Goal: Task Accomplishment & Management: Complete application form

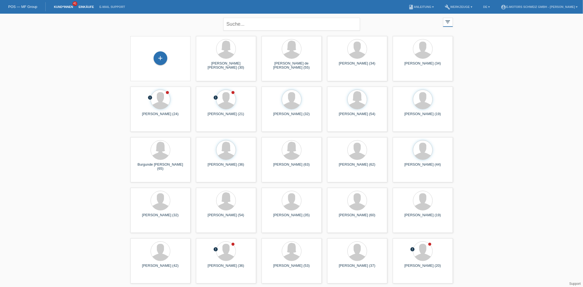
click at [81, 6] on link "Einkäufe" at bounding box center [86, 6] width 21 height 3
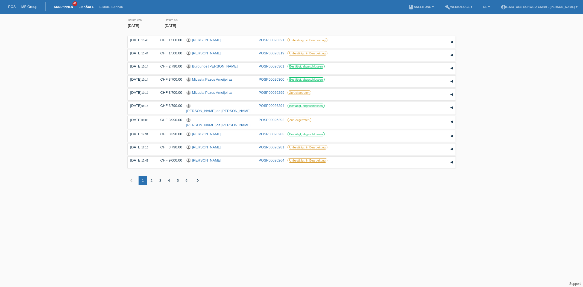
click at [60, 7] on link "Kund*innen" at bounding box center [63, 6] width 25 height 3
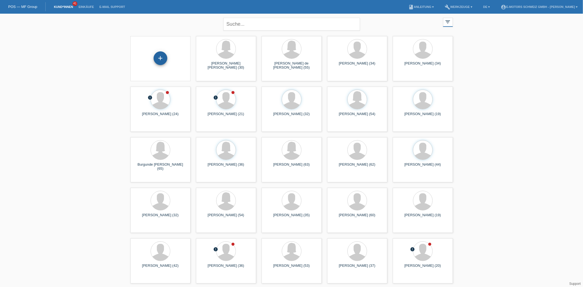
click at [160, 57] on div "+" at bounding box center [161, 58] width 14 height 14
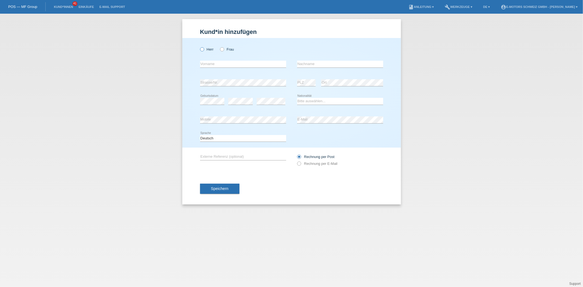
click at [204, 51] on label "Herr" at bounding box center [207, 49] width 14 height 4
click at [204, 51] on input "Herr" at bounding box center [202, 49] width 4 height 4
radio input "true"
click at [293, 85] on div "error Strasse/Nr. error PLZ error Ort" at bounding box center [291, 83] width 183 height 19
click at [321, 100] on select "Bitte auswählen... Schweiz Deutschland Liechtenstein Österreich ------------ Af…" at bounding box center [340, 101] width 86 height 7
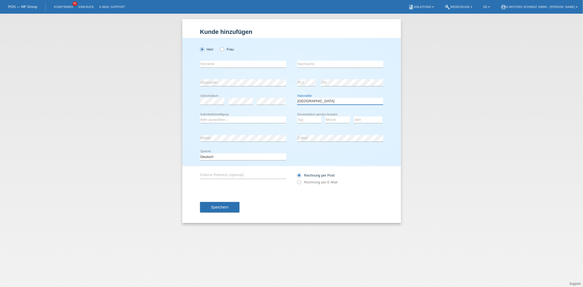
click at [314, 102] on select "Bitte auswählen... Schweiz Deutschland Liechtenstein Österreich ------------ Af…" at bounding box center [340, 101] width 86 height 7
select select "PT"
click at [297, 98] on select "Bitte auswählen... Schweiz Deutschland Liechtenstein Österreich ------------ Af…" at bounding box center [340, 101] width 86 height 7
click at [219, 124] on div "Bitte auswählen... C B B - Flüchtlingsstatus Andere error Aufenthaltsbewilligung" at bounding box center [243, 120] width 86 height 19
click at [221, 119] on select "Bitte auswählen... C B B - Flüchtlingsstatus Andere" at bounding box center [243, 119] width 86 height 7
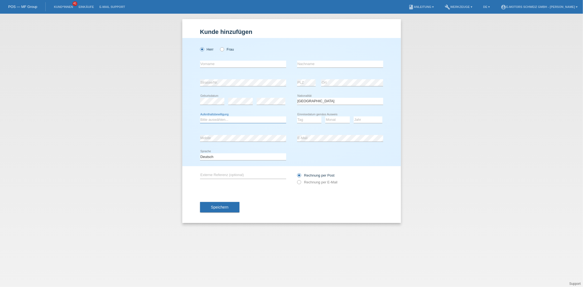
select select "C"
click at [200, 116] on select "Bitte auswählen... C B B - Flüchtlingsstatus Andere" at bounding box center [243, 119] width 86 height 7
click at [208, 97] on div "error Geburtsdatum" at bounding box center [212, 101] width 25 height 19
click at [207, 105] on icon at bounding box center [212, 105] width 25 height 0
click at [301, 119] on select "Tag 01 02 03 04 05 06 07 08 09 10 11" at bounding box center [309, 119] width 25 height 7
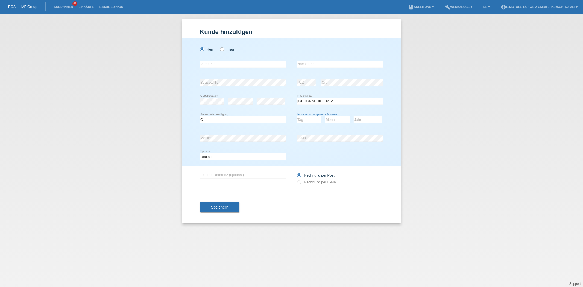
select select "01"
click at [297, 116] on select "Tag 01 02 03 04 05 06 07 08 09 10 11" at bounding box center [309, 119] width 25 height 7
click at [335, 119] on select "Monat 01 02 03 04 05 06 07 08 09 10 11" at bounding box center [337, 119] width 25 height 7
select select "03"
click at [325, 116] on select "Monat 01 02 03 04 05 06 07 08 09 10 11" at bounding box center [337, 119] width 25 height 7
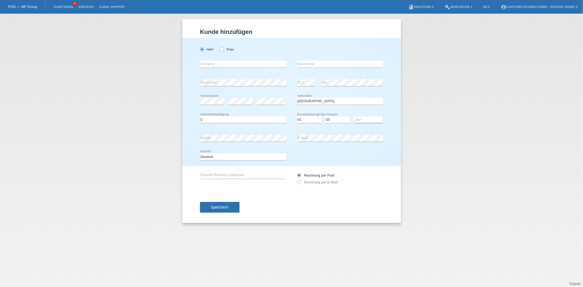
click at [367, 119] on select "Jahr 2025 2024 2023 2022 2021 2020 2019 2018 2017 2016 2015 2014 2013 2012 2011…" at bounding box center [368, 119] width 29 height 7
select select "1996"
click at [354, 116] on select "Jahr 2025 2024 2023 2022 2021 2020 2019 2018 2017 2016 2015 2014 2013 2012 2011…" at bounding box center [368, 119] width 29 height 7
click at [214, 64] on input "text" at bounding box center [243, 64] width 86 height 7
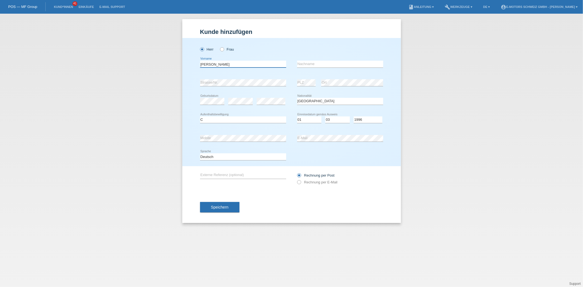
type input "Edgar"
type input "Correia Teixeira"
click at [292, 139] on div "error Mobile error E-Mail" at bounding box center [291, 138] width 183 height 19
click at [199, 139] on div "Herr Frau Edgar error Vorname" at bounding box center [291, 102] width 219 height 128
click at [223, 206] on span "Speichern" at bounding box center [220, 207] width 18 height 4
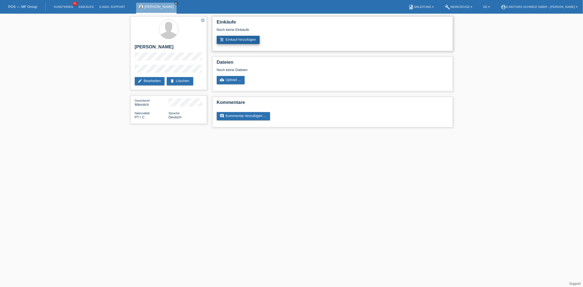
click at [224, 39] on icon "add_shopping_cart" at bounding box center [222, 39] width 4 height 4
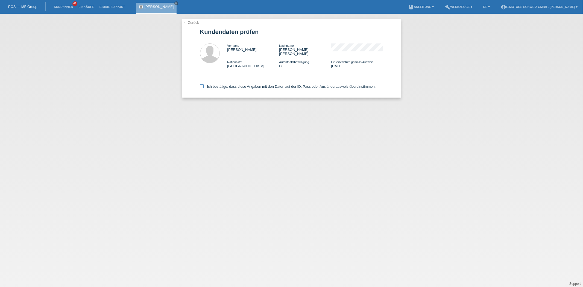
click at [234, 84] on label "Ich bestätige, dass diese Angaben mit den Daten auf der ID, Pass oder Ausländer…" at bounding box center [288, 86] width 176 height 4
click at [204, 84] on input "Ich bestätige, dass diese Angaben mit den Daten auf der ID, Pass oder Ausländer…" at bounding box center [202, 86] width 4 height 4
checkbox input "true"
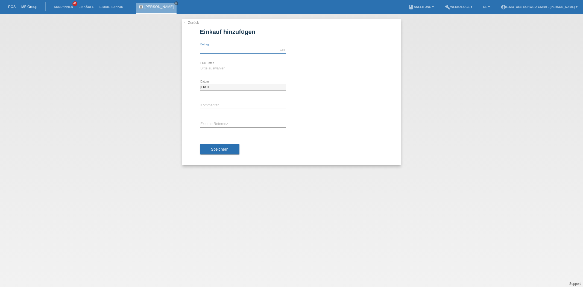
click at [236, 53] on div "CHF error Betrag" at bounding box center [243, 49] width 86 height 7
type input "2990.00"
click at [228, 66] on select "Bitte auswählen 12 Raten 24 Raten 36 Raten 48 Raten" at bounding box center [243, 68] width 86 height 7
select select "214"
click at [200, 65] on select "Bitte auswählen 12 Raten 24 Raten 36 Raten 48 Raten" at bounding box center [243, 68] width 86 height 7
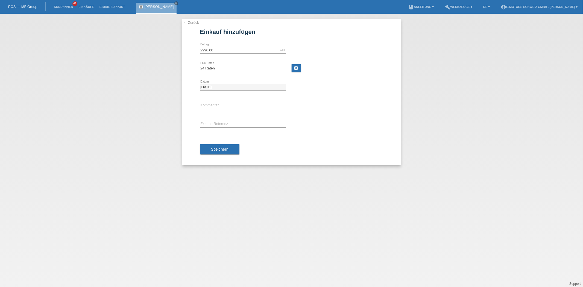
click at [223, 142] on div "Speichern" at bounding box center [291, 150] width 183 height 32
click at [223, 150] on span "Speichern" at bounding box center [220, 149] width 18 height 4
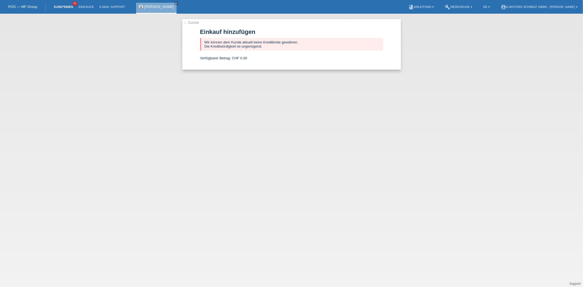
click at [61, 5] on link "Kund*innen" at bounding box center [63, 6] width 25 height 3
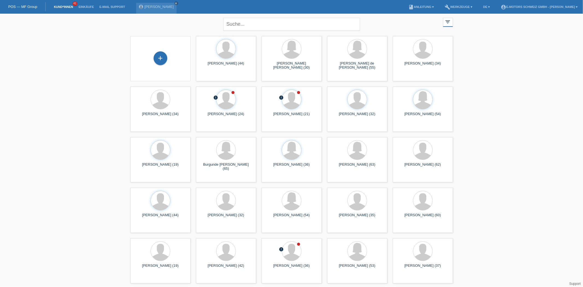
drag, startPoint x: 160, startPoint y: 59, endPoint x: 108, endPoint y: 63, distance: 52.4
click at [108, 63] on div "close filter_list view_module Alle Kund*innen anzeigen star Markierte [PERSON_N…" at bounding box center [291, 150] width 583 height 273
click at [59, 6] on link "Kund*innen" at bounding box center [63, 6] width 25 height 3
click at [86, 4] on li "Einkäufe" at bounding box center [86, 7] width 21 height 14
click at [85, 7] on link "Einkäufe" at bounding box center [86, 6] width 21 height 3
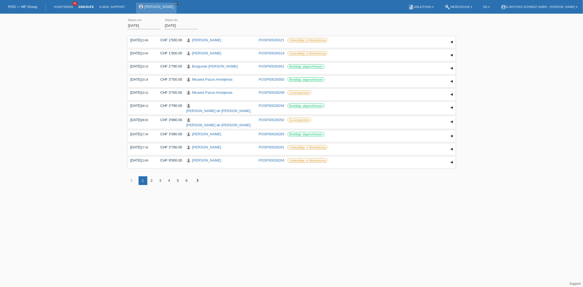
click at [178, 3] on icon "close" at bounding box center [176, 3] width 3 height 3
click at [197, 177] on icon "chevron_right" at bounding box center [198, 180] width 7 height 7
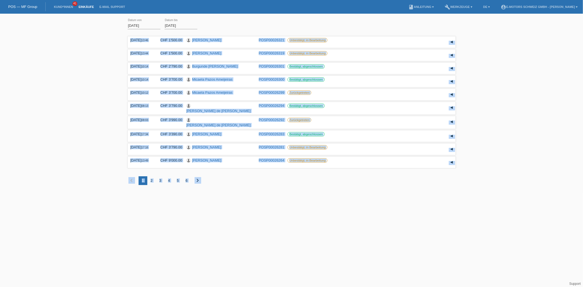
click at [197, 176] on html "POS — MF Group Kund*innen 41 Einkäufe E-Mail Support menu DE ▾" at bounding box center [291, 96] width 583 height 193
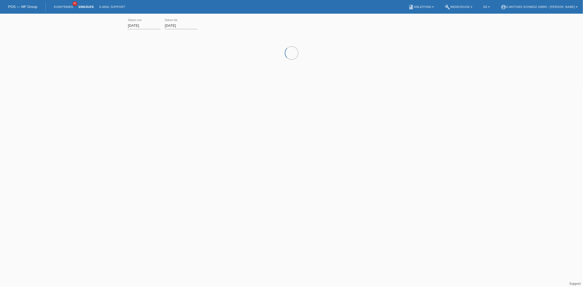
click at [197, 90] on html "POS — MF Group Kund*innen 41 Einkäufe E-Mail Support menu DE ▾" at bounding box center [291, 45] width 583 height 90
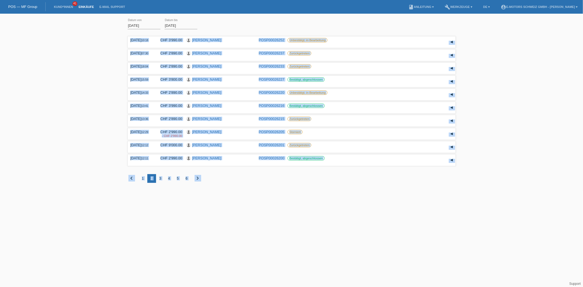
click at [197, 176] on html "POS — MF Group Kund*innen 41 Einkäufe E-Mail Support menu DE ▾" at bounding box center [291, 95] width 583 height 191
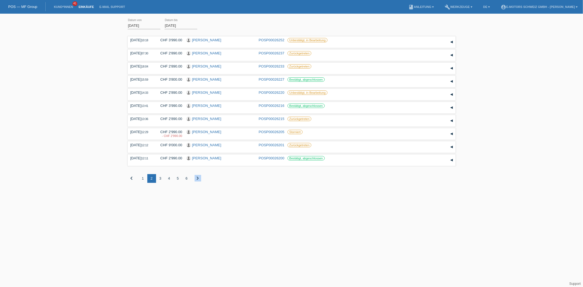
click at [197, 176] on icon "chevron_right" at bounding box center [198, 178] width 7 height 7
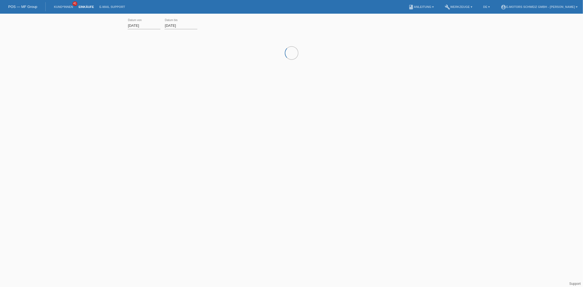
click at [197, 90] on html "POS — MF Group Kund*innen 41 Einkäufe E-Mail Support menu DE ▾" at bounding box center [291, 45] width 583 height 90
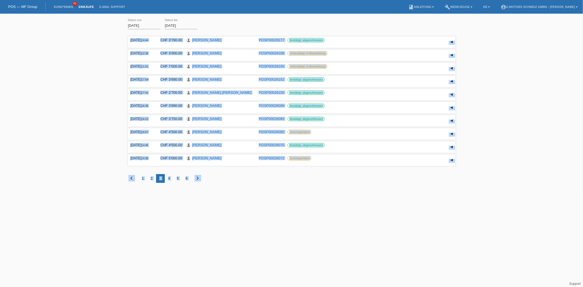
click at [186, 179] on div "6" at bounding box center [186, 178] width 9 height 9
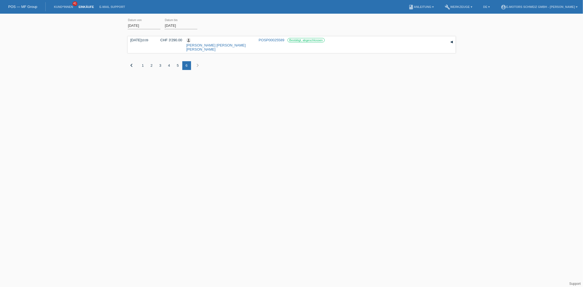
click at [222, 90] on html "POS — MF Group Kund*innen 41 Einkäufe E-Mail Support menu DE ▾" at bounding box center [291, 45] width 583 height 90
click at [177, 61] on div "5" at bounding box center [178, 65] width 9 height 9
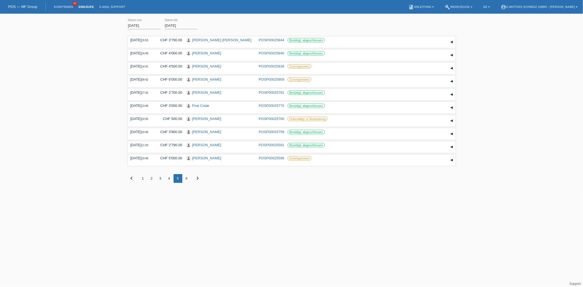
click at [170, 176] on div "4" at bounding box center [169, 178] width 9 height 9
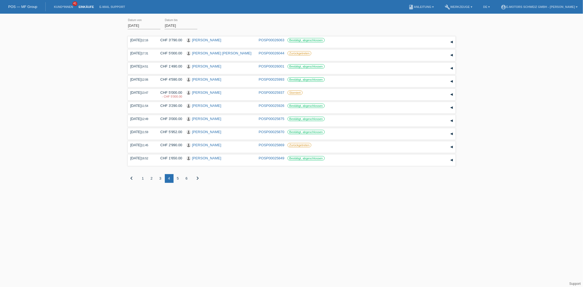
click at [159, 180] on div "3" at bounding box center [160, 178] width 9 height 9
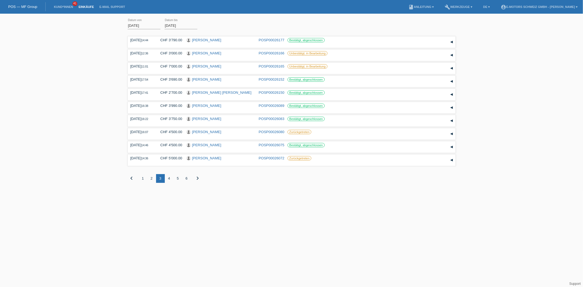
click at [151, 177] on div "2" at bounding box center [151, 178] width 9 height 9
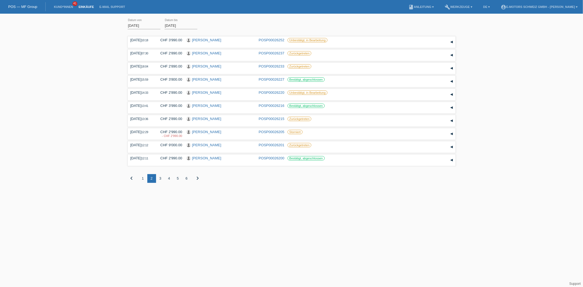
click at [161, 179] on div "3" at bounding box center [160, 178] width 9 height 9
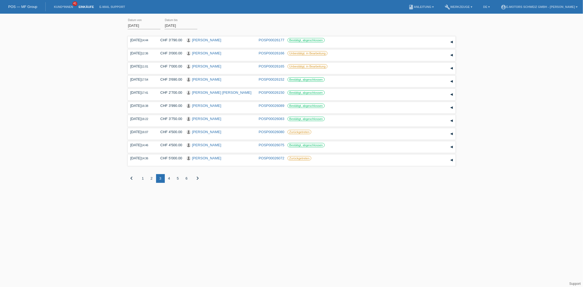
click at [152, 179] on div "2" at bounding box center [151, 178] width 9 height 9
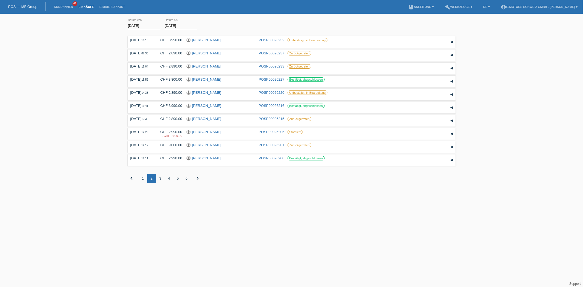
click at [141, 178] on div "1" at bounding box center [143, 178] width 9 height 9
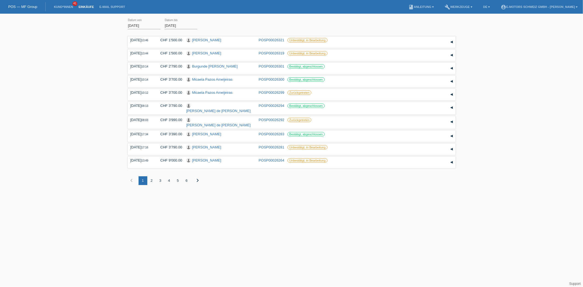
click at [84, 6] on link "Einkäufe" at bounding box center [86, 6] width 21 height 3
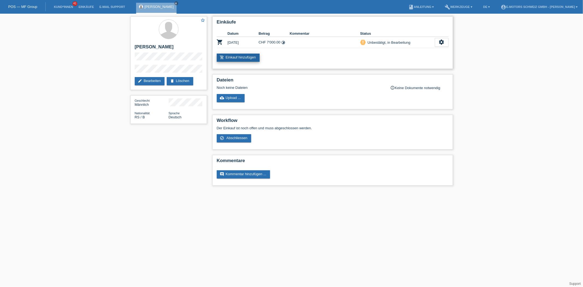
click at [232, 55] on link "add_shopping_cart Einkauf hinzufügen" at bounding box center [238, 58] width 43 height 8
click at [240, 57] on link "add_shopping_cart Einkauf hinzufügen" at bounding box center [238, 58] width 43 height 8
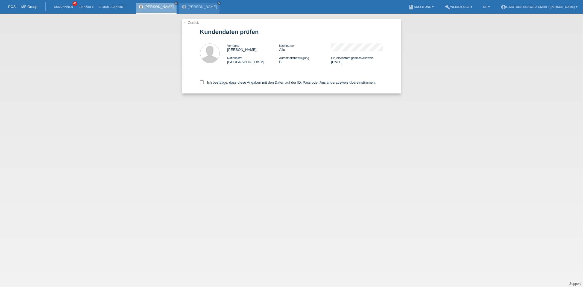
click at [245, 86] on div "Ich bestätige, dass diese Angaben mit den Daten auf der ID, Pass oder Ausländer…" at bounding box center [291, 81] width 183 height 24
click at [245, 84] on div "Ich bestätige, dass diese Angaben mit den Daten auf der ID, Pass oder Ausländer…" at bounding box center [291, 81] width 183 height 24
click at [250, 83] on label "Ich bestätige, dass diese Angaben mit den Daten auf der ID, Pass oder Ausländer…" at bounding box center [288, 82] width 176 height 4
click at [204, 83] on input "Ich bestätige, dass diese Angaben mit den Daten auf der ID, Pass oder Ausländer…" at bounding box center [202, 82] width 4 height 4
checkbox input "true"
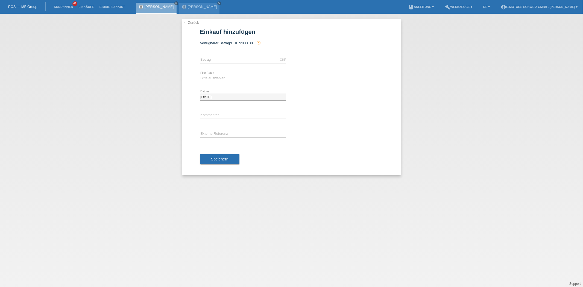
click at [192, 22] on link "← Zurück" at bounding box center [191, 23] width 15 height 4
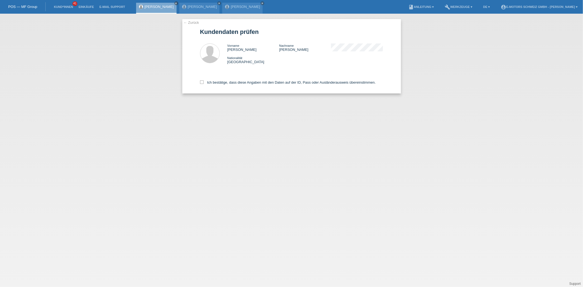
click at [281, 84] on div "Ich bestätige, dass diese Angaben mit den Daten auf der ID, Pass oder Ausländer…" at bounding box center [291, 81] width 183 height 24
click at [281, 81] on label "Ich bestätige, dass diese Angaben mit den Daten auf der ID, Pass oder Ausländer…" at bounding box center [288, 82] width 176 height 4
click at [204, 81] on input "Ich bestätige, dass diese Angaben mit den Daten auf der ID, Pass oder Ausländer…" at bounding box center [202, 82] width 4 height 4
checkbox input "true"
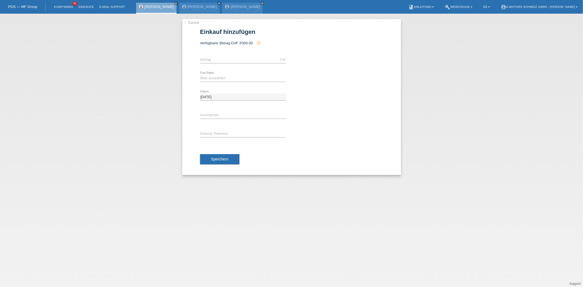
click at [159, 5] on link "[PERSON_NAME]" at bounding box center [159, 7] width 29 height 4
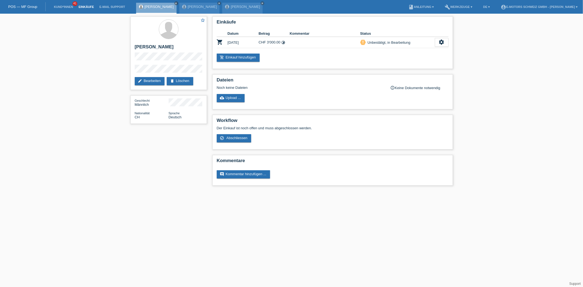
click at [88, 8] on link "Einkäufe" at bounding box center [86, 6] width 21 height 3
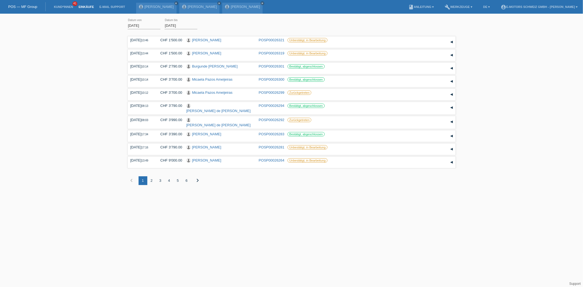
click at [172, 179] on div "4" at bounding box center [169, 180] width 9 height 9
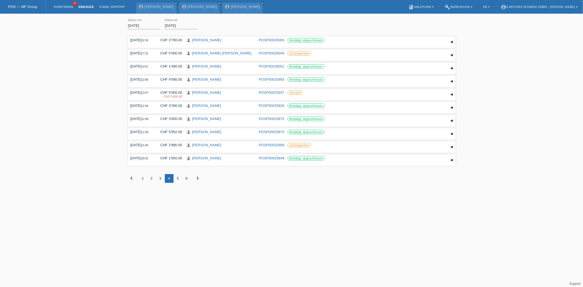
click at [163, 178] on div "3" at bounding box center [160, 178] width 9 height 9
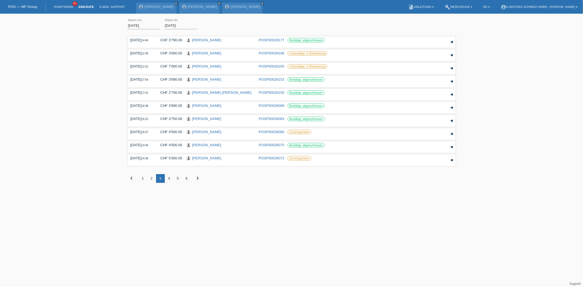
click at [152, 177] on div "2" at bounding box center [151, 178] width 9 height 9
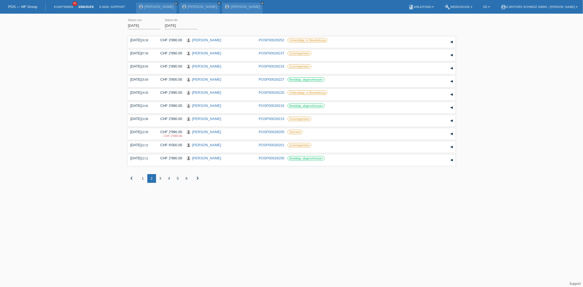
click at [141, 178] on div "1" at bounding box center [143, 178] width 9 height 9
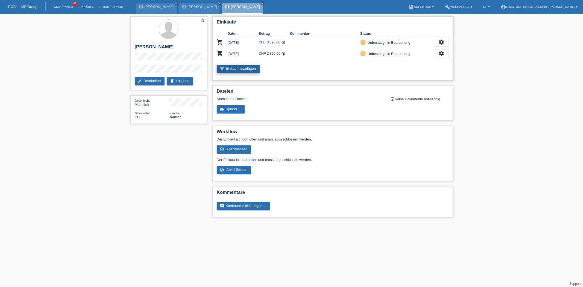
click at [250, 68] on link "add_shopping_cart Einkauf hinzufügen" at bounding box center [238, 69] width 43 height 8
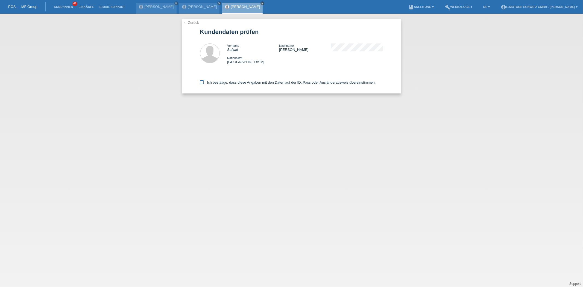
click at [247, 83] on label "Ich bestätige, dass diese Angaben mit den Daten auf der ID, Pass oder Ausländer…" at bounding box center [288, 82] width 176 height 4
click at [204, 83] on input "Ich bestätige, dass diese Angaben mit den Daten auf der ID, Pass oder Ausländer…" at bounding box center [202, 82] width 4 height 4
checkbox input "true"
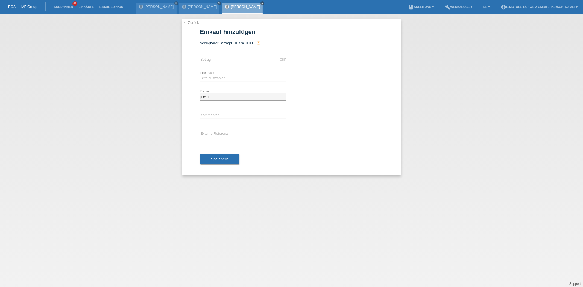
click at [191, 22] on link "← Zurück" at bounding box center [191, 23] width 15 height 4
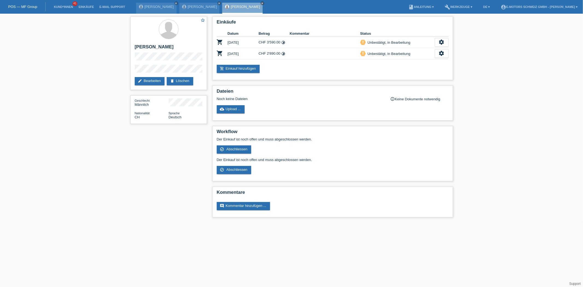
click at [88, 4] on li "Einkäufe" at bounding box center [86, 7] width 21 height 14
click at [86, 6] on link "Einkäufe" at bounding box center [86, 6] width 21 height 3
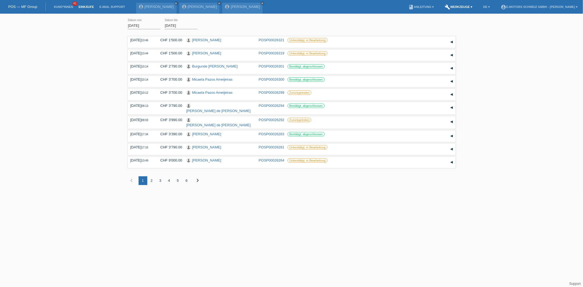
click at [442, 7] on link "build Werkzeuge ▾" at bounding box center [458, 6] width 33 height 3
click at [481, 5] on link "DE ▾" at bounding box center [487, 6] width 12 height 3
click at [408, 7] on link "book Anleitung ▾" at bounding box center [421, 6] width 31 height 3
click at [409, 13] on link "Anleitung mit KKG" at bounding box center [404, 13] width 29 height 4
click at [205, 52] on link "[PERSON_NAME]" at bounding box center [206, 53] width 29 height 4
